Goal: Find specific page/section: Find specific page/section

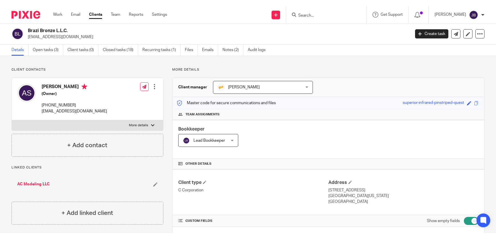
scroll to position [580, 0]
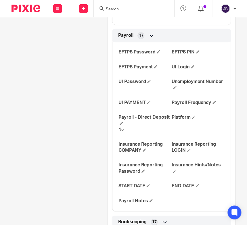
click at [125, 2] on div at bounding box center [134, 8] width 80 height 17
click at [126, 7] on input "Search" at bounding box center [131, 9] width 52 height 5
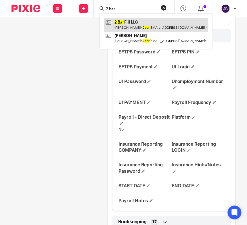
type input "2 bar"
click at [136, 25] on link at bounding box center [156, 24] width 104 height 13
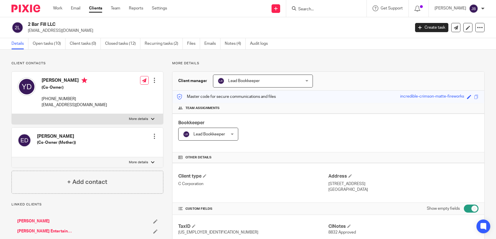
click at [313, 9] on input "Search" at bounding box center [324, 9] width 52 height 5
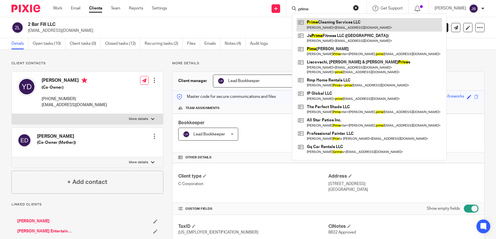
type input "prime"
click at [359, 24] on link at bounding box center [370, 24] width 146 height 13
